Goal: Task Accomplishment & Management: Complete application form

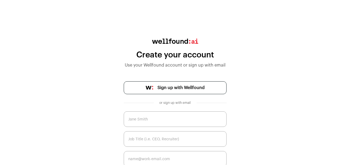
drag, startPoint x: 0, startPoint y: 0, endPoint x: 166, endPoint y: 119, distance: 204.8
click at [166, 119] on input "text" at bounding box center [175, 119] width 103 height 16
type input "b"
type input "paired"
click at [136, 141] on input "text" at bounding box center [175, 139] width 103 height 16
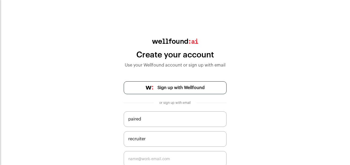
type input "recruiter"
click at [242, 108] on div "**********" at bounding box center [175, 119] width 350 height 160
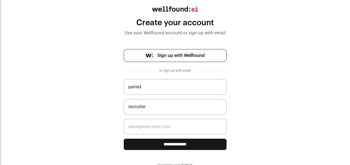
scroll to position [34, 0]
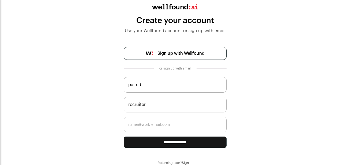
click at [146, 128] on input "email" at bounding box center [175, 124] width 103 height 16
type input "25400767@tsiba.ac.za"
click at [157, 140] on input "**********" at bounding box center [175, 141] width 103 height 11
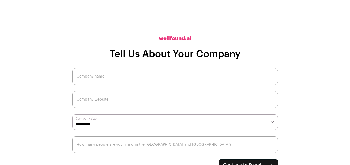
click at [114, 80] on input "Company name" at bounding box center [175, 76] width 206 height 17
type input "self"
click at [100, 103] on input "Company website" at bounding box center [175, 99] width 206 height 17
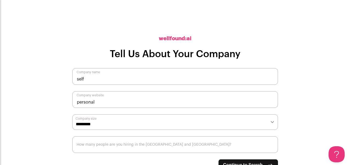
type input "personal"
click at [80, 126] on select "**********" at bounding box center [175, 122] width 206 height 16
select select "**"
click at [72, 114] on select "**********" at bounding box center [175, 122] width 206 height 16
click at [113, 147] on input "How many people are you hiring in the [GEOGRAPHIC_DATA] and [GEOGRAPHIC_DATA]?" at bounding box center [175, 144] width 206 height 17
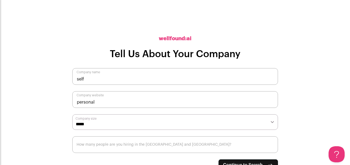
click at [328, 134] on main "**********" at bounding box center [175, 82] width 350 height 165
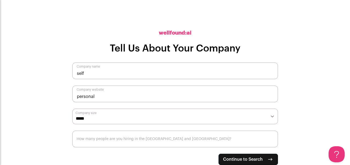
click at [255, 159] on span "Continue to Search" at bounding box center [243, 159] width 40 height 6
type input "20"
click at [242, 160] on span "Continue to Search" at bounding box center [243, 159] width 40 height 6
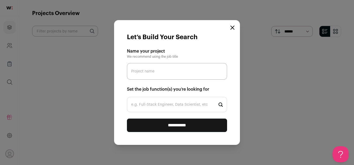
click at [149, 107] on input "e.g. Full-Stack Engineer, Data Scientist, etc" at bounding box center [177, 104] width 100 height 15
type input "p"
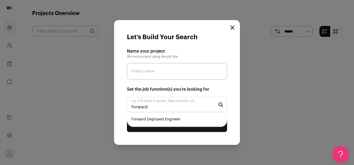
type input "forward"
click at [149, 121] on li "Forward Deployed Engineer" at bounding box center [177, 119] width 100 height 14
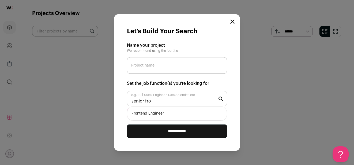
type input "senior fro"
click at [145, 114] on li "Frontend Engineer" at bounding box center [177, 113] width 100 height 14
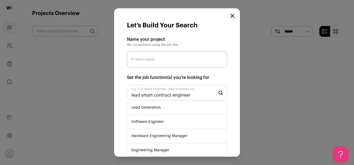
click at [141, 96] on input "lead smart contract engineer" at bounding box center [177, 92] width 100 height 15
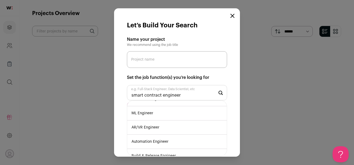
scroll to position [48, 0]
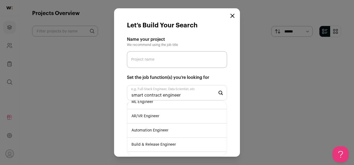
type input "smart contract engineer"
click at [148, 104] on li "ML Engineer" at bounding box center [177, 102] width 100 height 14
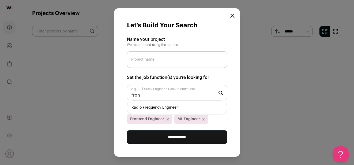
scroll to position [0, 0]
type input "full"
click at [160, 110] on li "Full-Stack Engineer" at bounding box center [177, 107] width 100 height 14
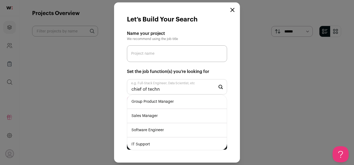
type input "chief of techn"
click at [142, 105] on li "Group Product Manager" at bounding box center [177, 102] width 100 height 14
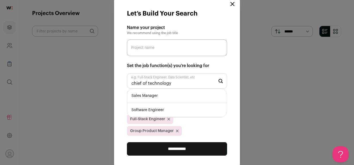
type input "chief of technology"
click at [152, 112] on li "Software Engineer" at bounding box center [177, 110] width 100 height 14
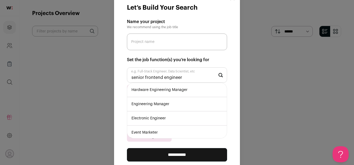
click at [162, 79] on input "senior frontend engineer" at bounding box center [177, 74] width 100 height 15
click at [145, 77] on input "senior firmware engineer" at bounding box center [177, 74] width 100 height 15
type input "firmware engineer"
click at [148, 91] on li "Firmware Engineer" at bounding box center [177, 90] width 100 height 14
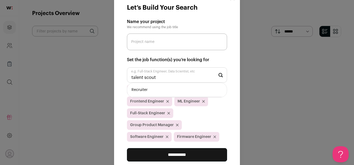
type input "talent scout"
click at [140, 92] on li "Recruiter" at bounding box center [177, 90] width 100 height 14
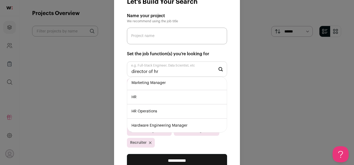
scroll to position [129, 0]
type input "director"
click at [157, 126] on li "Engineering Manager" at bounding box center [177, 125] width 100 height 14
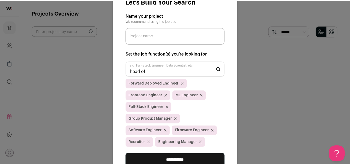
scroll to position [0, 0]
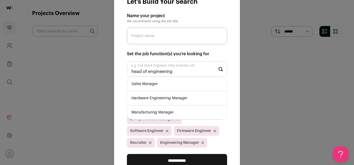
type input "head of engineering"
click at [149, 87] on li "Sales Manager" at bounding box center [177, 84] width 100 height 14
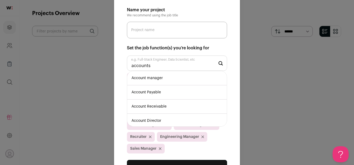
type input "accounts"
click at [148, 107] on li "Account Receivable" at bounding box center [177, 106] width 100 height 14
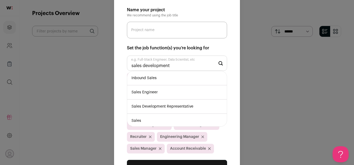
type input "sales development"
click at [184, 106] on li "Sales Development Representative" at bounding box center [177, 106] width 100 height 14
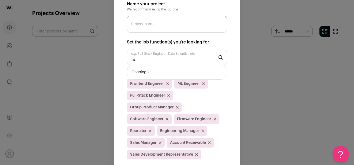
type input "b"
type input "h"
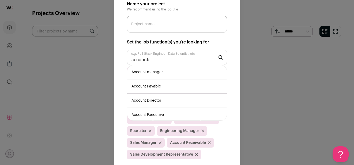
click at [209, 144] on icon "Close modal via background" at bounding box center [209, 142] width 3 height 3
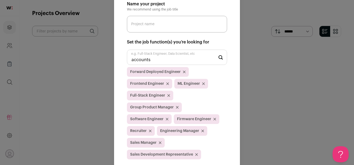
click at [156, 60] on input "accounts" at bounding box center [177, 57] width 100 height 15
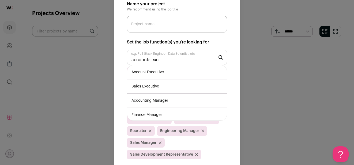
type input "accounts exe"
click at [151, 75] on li "Account Executive" at bounding box center [177, 72] width 100 height 14
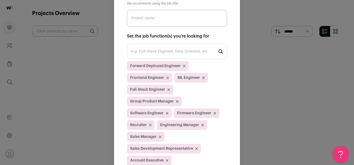
click at [161, 22] on input "Project name" at bounding box center [177, 18] width 100 height 17
click at [143, 52] on input "e.g. Full-Stack Engineer, Data Scientist, etc" at bounding box center [177, 51] width 100 height 15
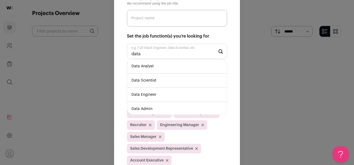
type input "data"
click at [136, 95] on li "Data Engineer" at bounding box center [177, 95] width 100 height 14
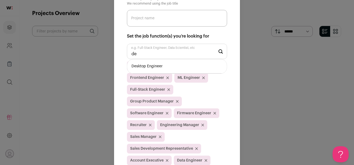
type input "d"
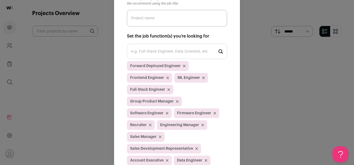
click at [148, 21] on input "Project name" at bounding box center [177, 18] width 100 height 17
type input "mea"
click at [104, 58] on div "Let’s Build Your Search Name your project We recommend using the job title mea …" at bounding box center [177, 82] width 354 height 165
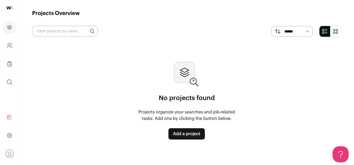
click at [183, 134] on link "Add a project" at bounding box center [186, 133] width 36 height 11
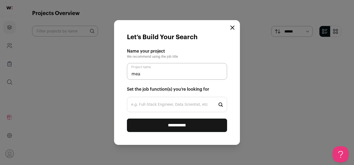
type input "mea"
click at [151, 107] on input "e.g. Full-Stack Engineer, Data Scientist, etc" at bounding box center [177, 104] width 100 height 15
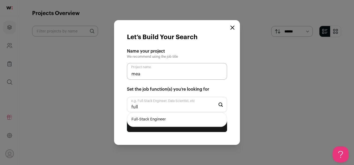
type input "full"
click at [145, 120] on li "Full-Stack Engineer" at bounding box center [177, 119] width 100 height 14
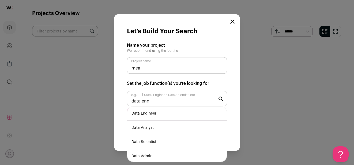
type input "data eng"
click at [145, 118] on li "Data Engineer" at bounding box center [177, 113] width 100 height 14
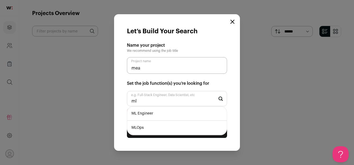
type input "ml"
click at [145, 118] on li "ML Engineer" at bounding box center [177, 113] width 100 height 14
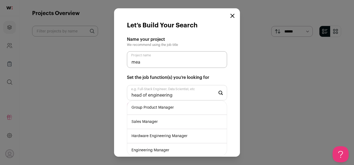
type input "head of engineering"
click at [141, 150] on li "Engineering Manager" at bounding box center [177, 150] width 100 height 14
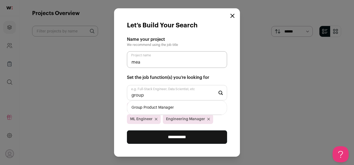
type input "group"
click at [153, 108] on li "Group Product Manager" at bounding box center [177, 107] width 100 height 14
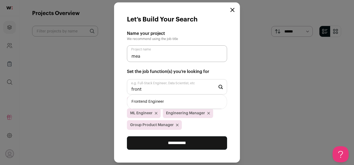
type input "front"
click at [143, 102] on li "Frontend Engineer" at bounding box center [177, 102] width 100 height 14
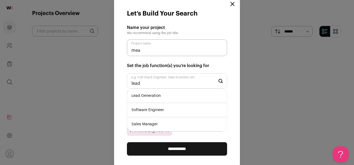
type input "lead"
click at [144, 112] on li "Software Engineer" at bounding box center [177, 110] width 100 height 14
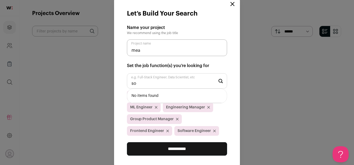
type input "s"
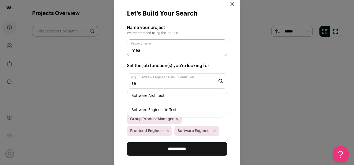
type input "s"
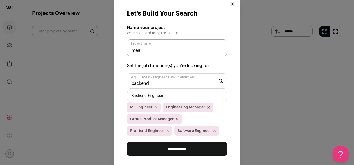
type input "backend"
click at [145, 96] on li "Backend Engineer" at bounding box center [177, 96] width 100 height 14
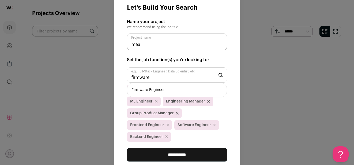
type input "firmware"
click at [149, 89] on li "Firmware Engineer" at bounding box center [177, 90] width 100 height 14
type input "smartcontract"
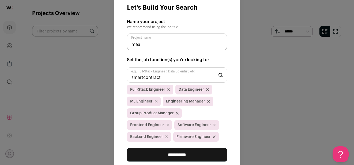
click at [155, 156] on input "**********" at bounding box center [177, 154] width 100 height 13
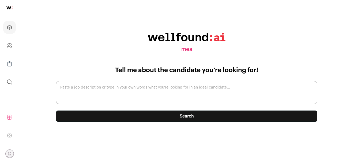
paste textarea "Lor Ipsum: Dolors (a/c/a) Elitsedd: Eiusmo – Temporinci, Utlabor Etdolore: Magn…"
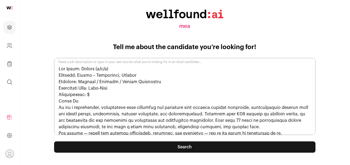
scroll to position [175, 0]
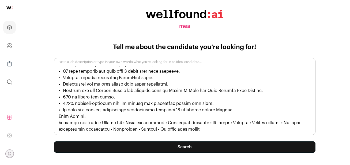
type textarea "Lor Ipsum: Dolors (a/c/a) Elitsedd: Eiusmo – Temporinci, Utlabor Etdolore: Magn…"
click at [183, 149] on button "Search" at bounding box center [184, 146] width 261 height 11
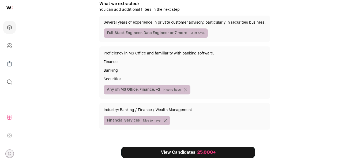
scroll to position [72, 0]
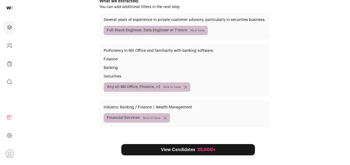
click at [192, 149] on link "View Candidates 25,000+" at bounding box center [188, 149] width 134 height 11
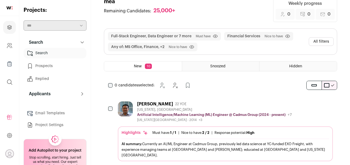
scroll to position [54, 0]
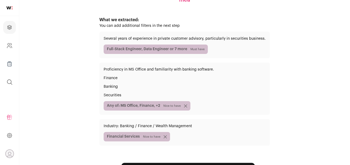
scroll to position [72, 0]
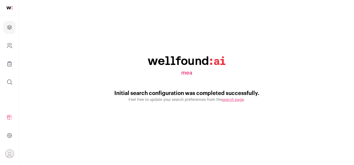
click at [235, 100] on link "search page" at bounding box center [233, 100] width 22 height 4
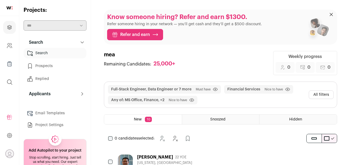
click at [41, 54] on link "Search" at bounding box center [55, 53] width 63 height 11
click at [332, 14] on icon "submit" at bounding box center [331, 14] width 3 height 3
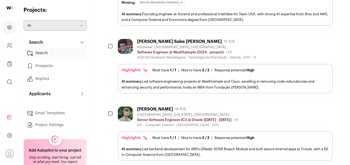
scroll to position [576, 0]
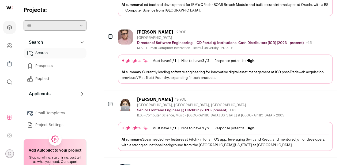
click at [40, 54] on link "Search" at bounding box center [55, 53] width 63 height 11
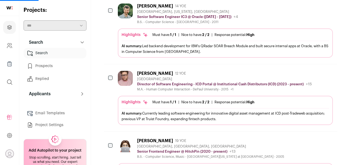
scroll to position [0, 0]
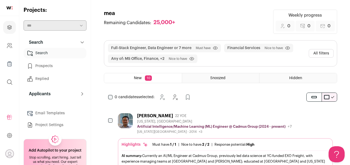
click at [57, 125] on link "Project Settings" at bounding box center [55, 124] width 63 height 11
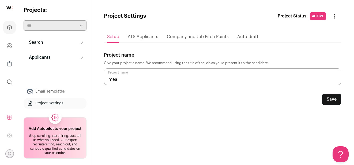
click at [332, 101] on button "Save" at bounding box center [331, 98] width 19 height 11
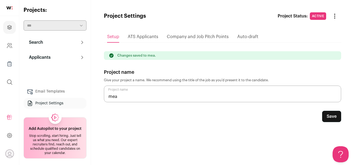
click at [49, 44] on button "Search" at bounding box center [55, 42] width 63 height 11
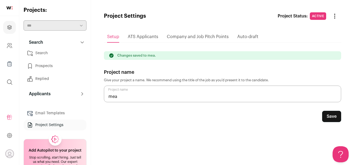
click at [41, 66] on link "Prospects" at bounding box center [55, 66] width 63 height 11
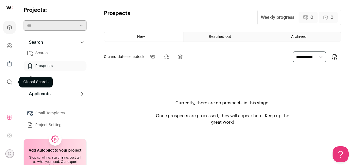
click at [9, 83] on icon "submit" at bounding box center [9, 82] width 6 height 6
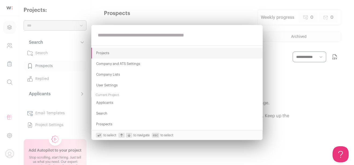
click at [8, 65] on div "Projects Company and ATS Settings Company Lists User Settings Current Project A…" at bounding box center [177, 82] width 354 height 165
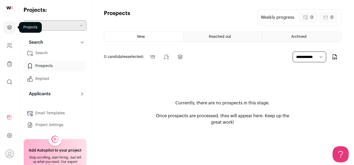
click at [10, 27] on icon "Projects" at bounding box center [9, 27] width 4 height 4
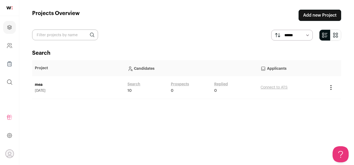
click at [134, 85] on link "Search" at bounding box center [133, 83] width 13 height 5
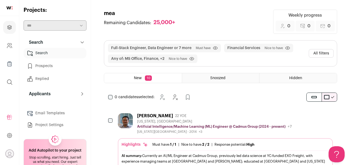
click at [109, 48] on span "Full-Stack Engineer, Data Engineer or 7 more Must have Click to disable/enable …" at bounding box center [164, 48] width 113 height 9
click at [8, 9] on img at bounding box center [9, 7] width 6 height 3
click at [12, 27] on icon "Projects" at bounding box center [9, 27] width 6 height 6
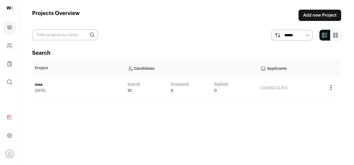
click at [313, 13] on link "Add new Project" at bounding box center [320, 15] width 43 height 11
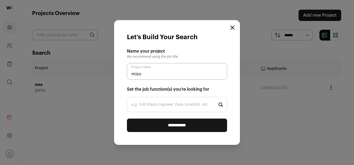
type input "miso"
click at [164, 107] on input "e.g. Full-Stack Engineer, Data Scientist, etc" at bounding box center [177, 104] width 100 height 15
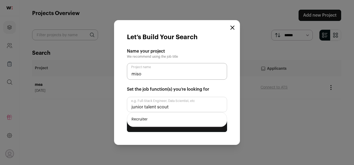
type input "junior talent scout"
click at [140, 121] on li "Recruiter" at bounding box center [177, 119] width 100 height 14
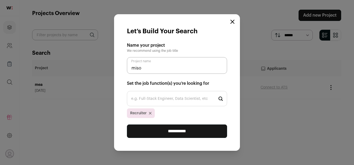
click at [171, 133] on input "**********" at bounding box center [177, 130] width 100 height 13
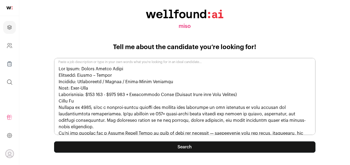
scroll to position [175, 0]
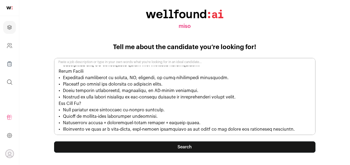
type textarea "Job Title: Junior Talent Scout Location: Remote – Canada Industry: Recruitment …"
click at [185, 149] on button "Search" at bounding box center [184, 146] width 261 height 11
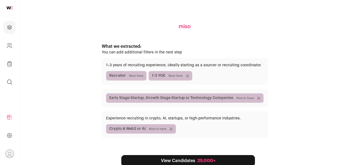
scroll to position [38, 0]
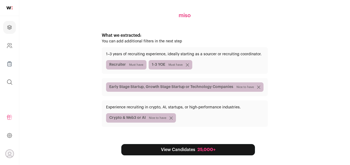
click at [185, 149] on link "View Candidates 25,000+" at bounding box center [188, 149] width 134 height 11
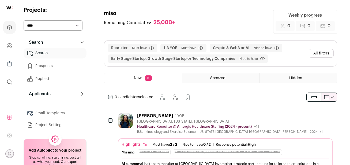
click at [77, 26] on select "*** ****" at bounding box center [53, 25] width 59 height 10
select select "*****"
click at [24, 20] on select "*** ****" at bounding box center [53, 25] width 59 height 10
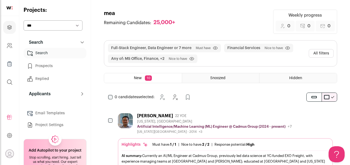
click at [319, 55] on button "All filters" at bounding box center [321, 53] width 25 height 9
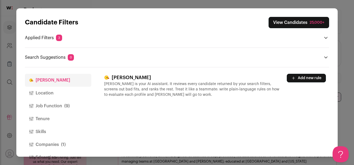
click at [326, 37] on icon "Open applied filters" at bounding box center [326, 38] width 4 height 4
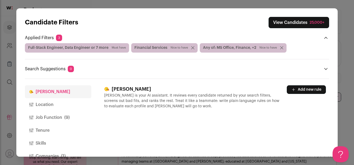
click at [280, 48] on icon "Close modal via background" at bounding box center [281, 47] width 3 height 3
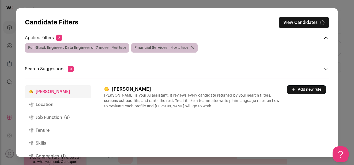
click at [191, 47] on icon "Close modal via background" at bounding box center [192, 47] width 3 height 3
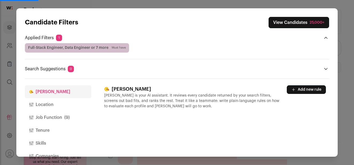
click at [345, 30] on div "Candidate Filters View Candidates 25,000+ Applied Filters 1 Full-Stack Engineer…" at bounding box center [177, 82] width 354 height 165
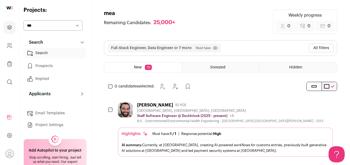
click at [9, 152] on icon "Open dropdown" at bounding box center [9, 153] width 3 height 3
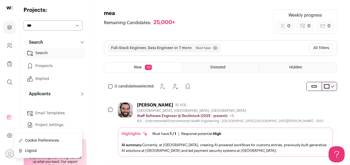
click at [28, 152] on button "Logout" at bounding box center [47, 150] width 59 height 5
